Goal: Task Accomplishment & Management: Manage account settings

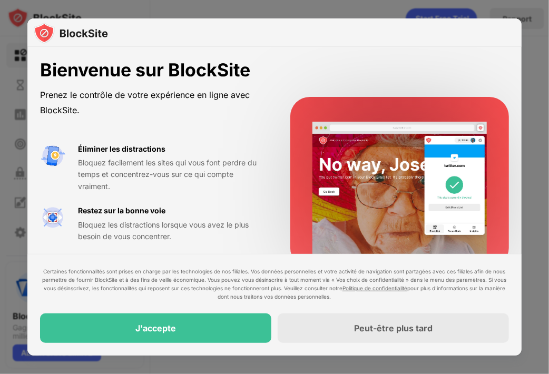
click at [217, 326] on div "J'accepte" at bounding box center [155, 329] width 231 height 30
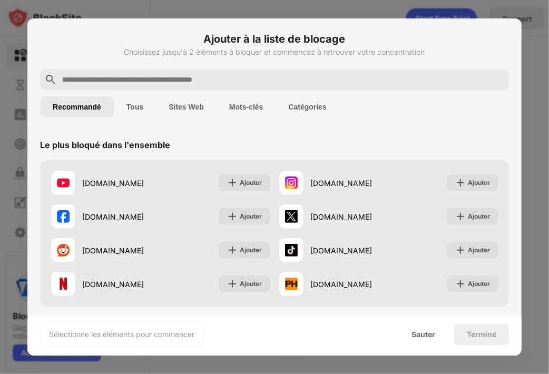
drag, startPoint x: 522, startPoint y: 96, endPoint x: 517, endPoint y: 112, distance: 17.2
click at [517, 374] on div "Ajouter à la liste de blocage Choisissez jusqu'à 2 éléments à bloquer et commen…" at bounding box center [274, 374] width 549 height 0
click at [177, 106] on font "Sites Web" at bounding box center [186, 107] width 35 height 8
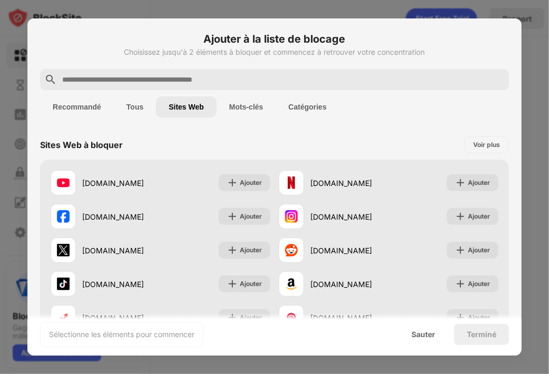
click at [149, 108] on button "Tous" at bounding box center [135, 106] width 42 height 21
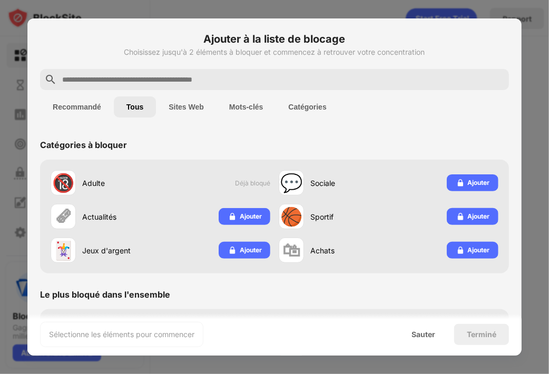
click at [232, 104] on font "Mots-clés" at bounding box center [246, 107] width 34 height 8
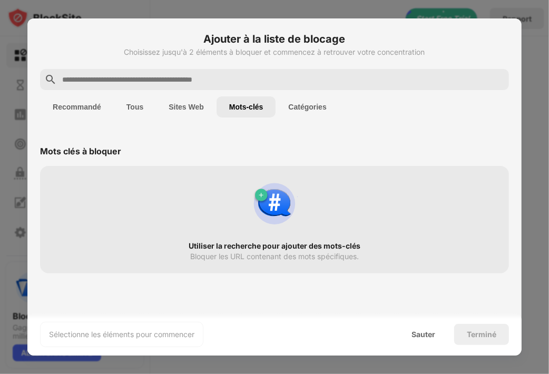
click at [302, 110] on font "Catégories" at bounding box center [308, 107] width 38 height 8
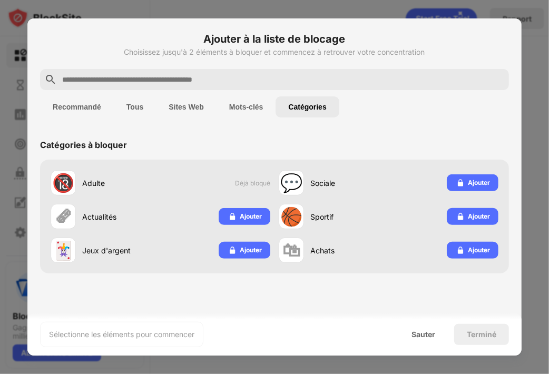
click at [256, 108] on font "Mots-clés" at bounding box center [246, 107] width 34 height 8
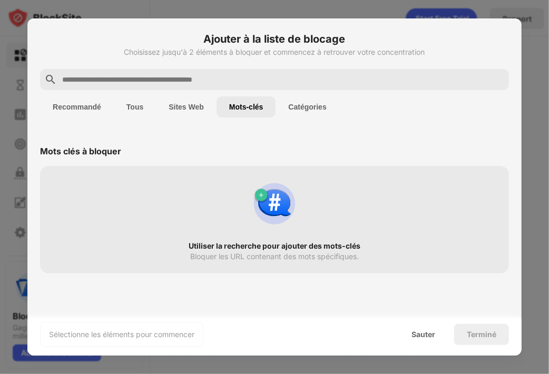
click at [232, 76] on input "text" at bounding box center [283, 79] width 444 height 13
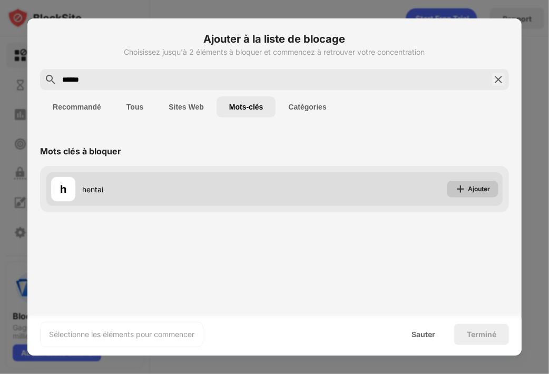
type input "******"
click at [475, 190] on font "Ajouter" at bounding box center [479, 189] width 22 height 8
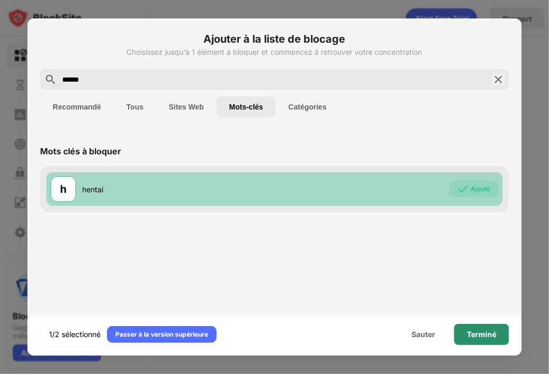
click at [471, 332] on font "Terminé" at bounding box center [482, 334] width 30 height 9
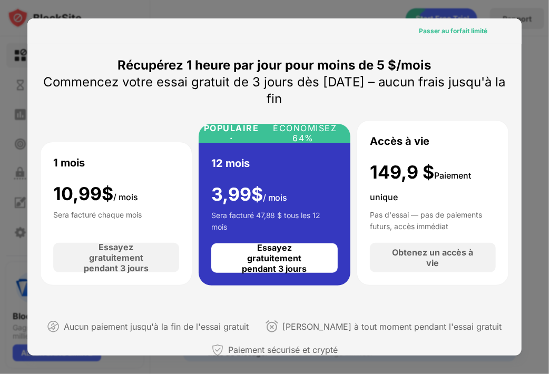
click at [464, 35] on div "Passer au forfait limité" at bounding box center [453, 31] width 69 height 11
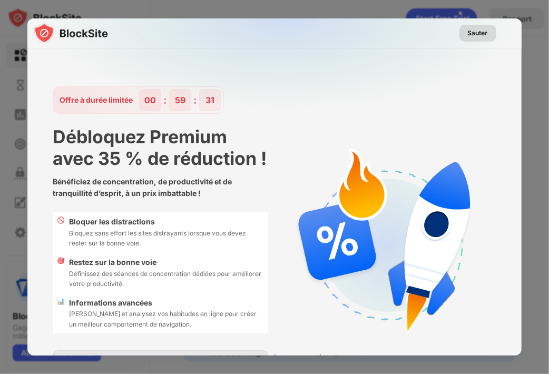
click at [470, 31] on font "Sauter" at bounding box center [478, 33] width 20 height 8
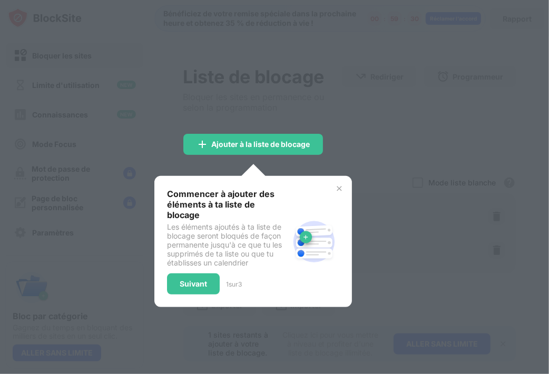
click at [346, 162] on div at bounding box center [274, 187] width 549 height 374
click at [338, 188] on img at bounding box center [339, 188] width 8 height 8
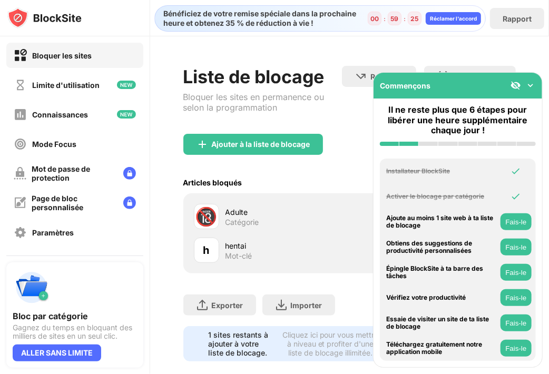
click at [240, 188] on div "Articles bloqués Mode liste blanche Bloquer tous les sites Web, sauf ceux qui f…" at bounding box center [349, 183] width 333 height 22
click at [531, 82] on img at bounding box center [531, 85] width 11 height 11
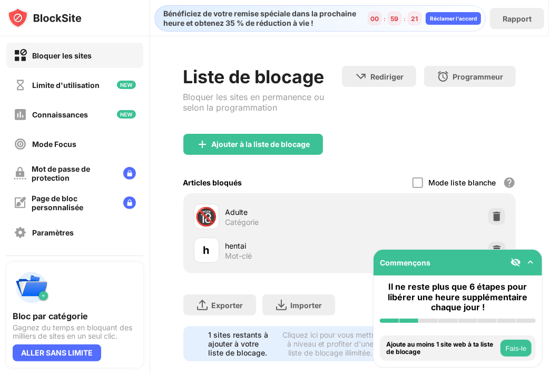
scroll to position [23, 0]
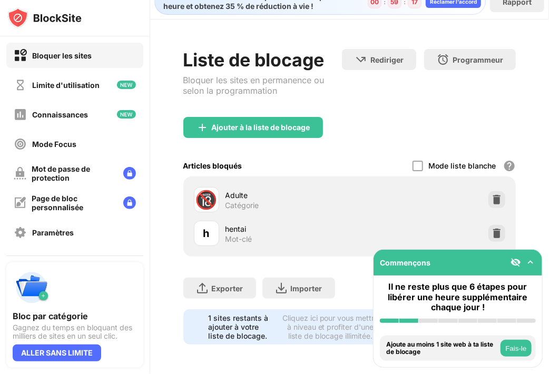
click at [285, 125] on div "Ajouter à la liste de blocage" at bounding box center [253, 127] width 140 height 21
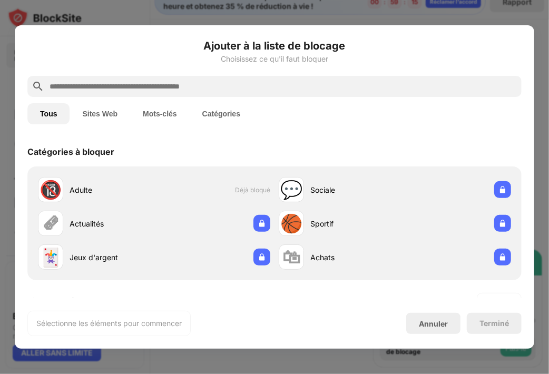
click at [175, 116] on font "Mots-clés" at bounding box center [160, 114] width 34 height 8
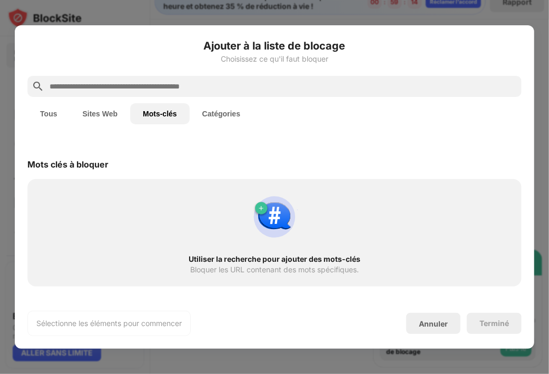
click at [227, 91] on input "text" at bounding box center [282, 86] width 469 height 13
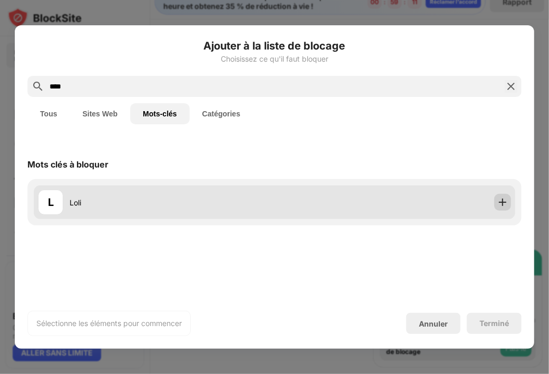
type input "****"
click at [510, 200] on div at bounding box center [502, 202] width 17 height 17
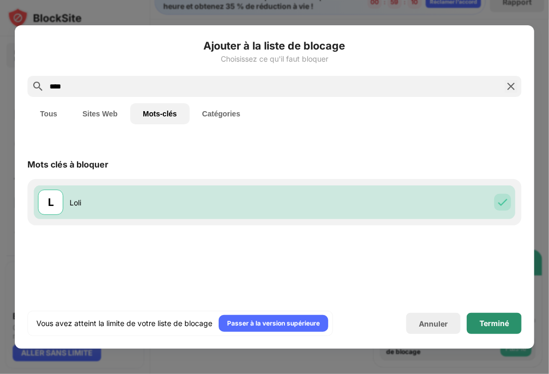
click at [507, 322] on font "Terminé" at bounding box center [495, 323] width 30 height 9
